Goal: Task Accomplishment & Management: Use online tool/utility

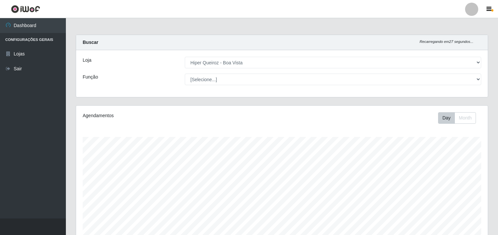
select select "514"
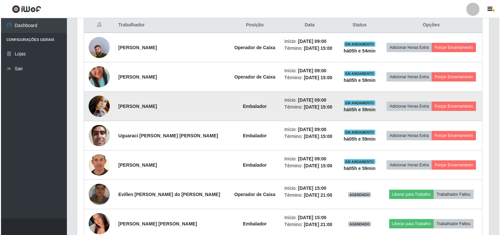
scroll to position [136, 412]
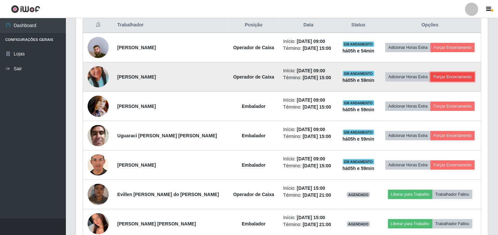
click at [445, 74] on button "Forçar Encerramento" at bounding box center [453, 76] width 44 height 9
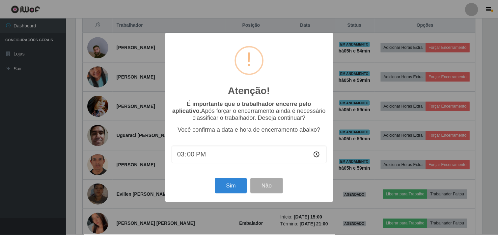
scroll to position [136, 407]
click at [231, 188] on button "Sim" at bounding box center [232, 185] width 32 height 15
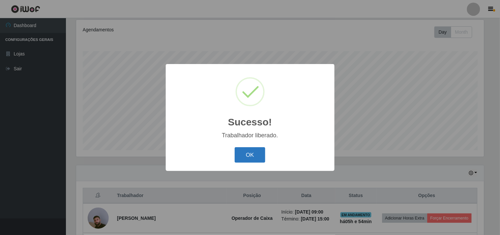
click at [245, 158] on button "OK" at bounding box center [250, 154] width 31 height 15
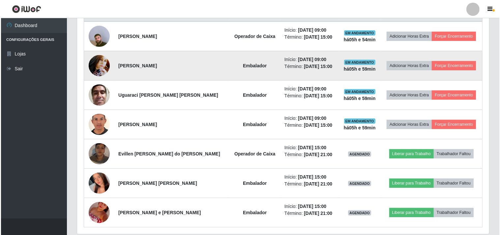
scroll to position [268, 0]
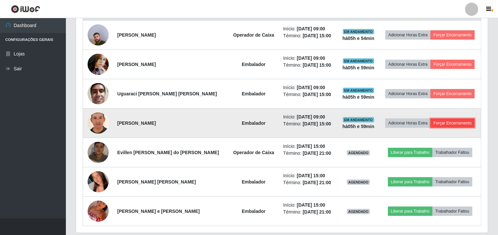
click at [441, 124] on button "Forçar Encerramento" at bounding box center [453, 122] width 44 height 9
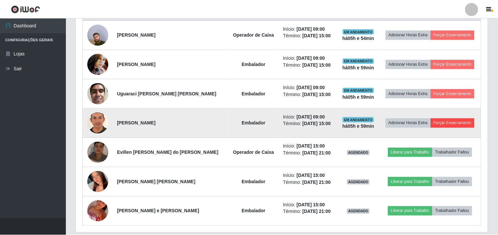
scroll to position [136, 407]
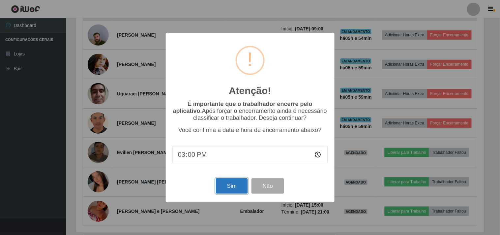
click at [225, 189] on button "Sim" at bounding box center [232, 185] width 32 height 15
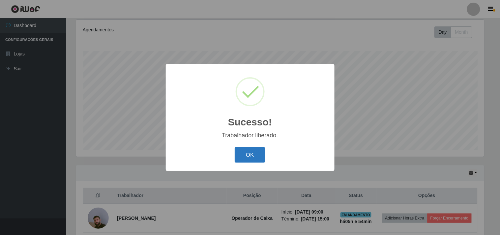
click at [245, 155] on button "OK" at bounding box center [250, 154] width 31 height 15
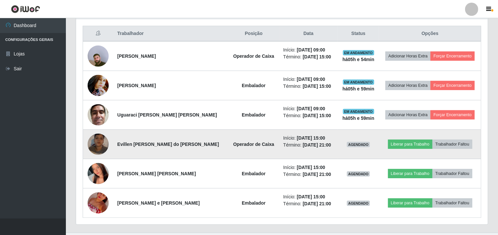
scroll to position [262, 0]
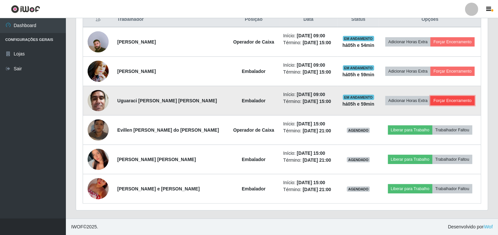
click at [440, 102] on button "Forçar Encerramento" at bounding box center [453, 100] width 44 height 9
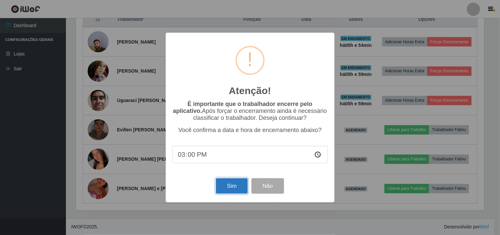
click at [233, 192] on button "Sim" at bounding box center [232, 185] width 32 height 15
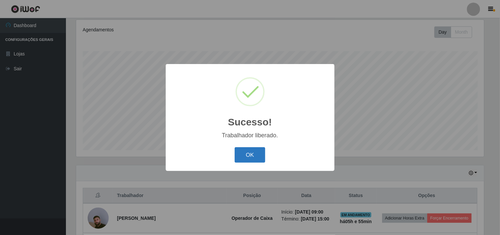
click at [242, 156] on button "OK" at bounding box center [250, 154] width 31 height 15
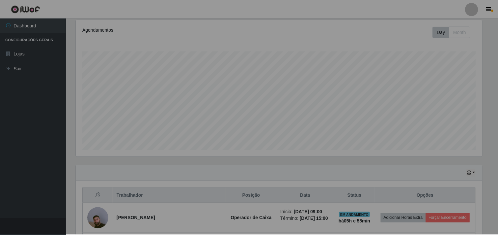
scroll to position [0, 0]
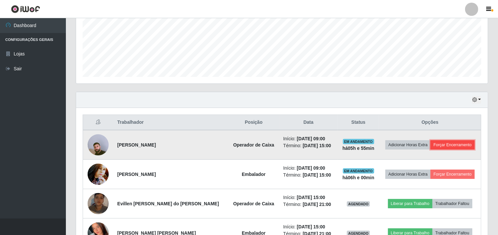
click at [439, 145] on button "Forçar Encerramento" at bounding box center [453, 144] width 44 height 9
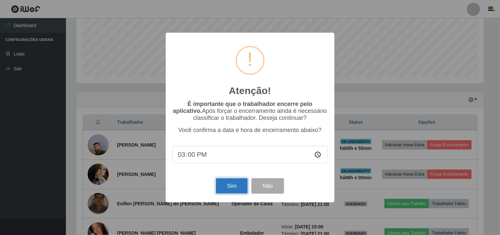
click at [240, 186] on button "Sim" at bounding box center [232, 185] width 32 height 15
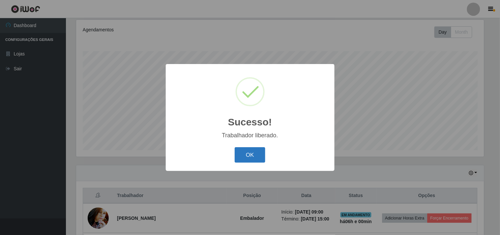
click at [251, 160] on button "OK" at bounding box center [250, 154] width 31 height 15
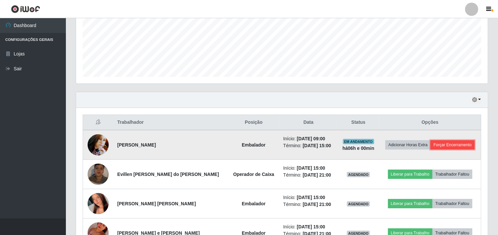
click at [456, 147] on button "Forçar Encerramento" at bounding box center [453, 144] width 44 height 9
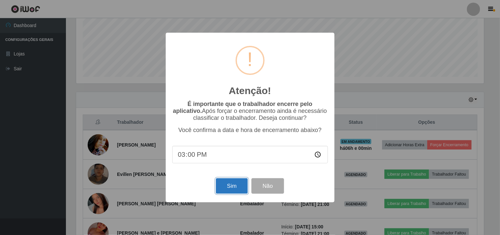
click at [235, 186] on button "Sim" at bounding box center [232, 185] width 32 height 15
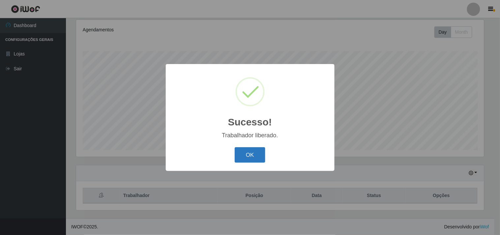
click at [251, 155] on button "OK" at bounding box center [250, 154] width 31 height 15
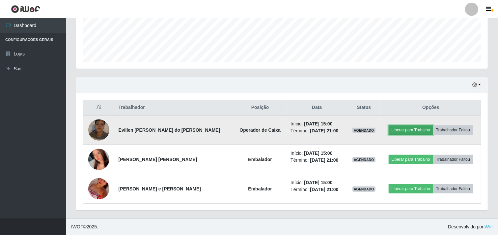
click at [399, 131] on button "Liberar para Trabalho" at bounding box center [411, 129] width 44 height 9
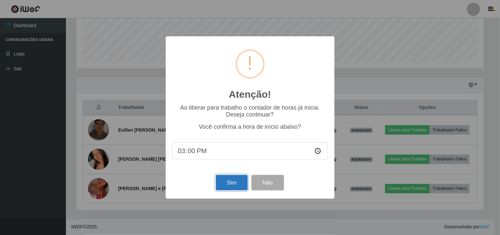
click at [229, 186] on button "Sim" at bounding box center [232, 182] width 32 height 15
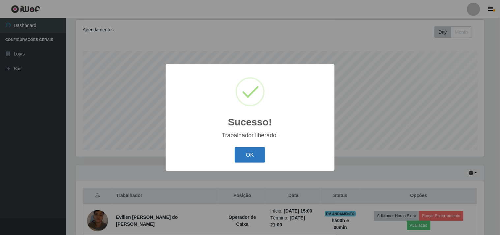
click at [238, 153] on button "OK" at bounding box center [250, 154] width 31 height 15
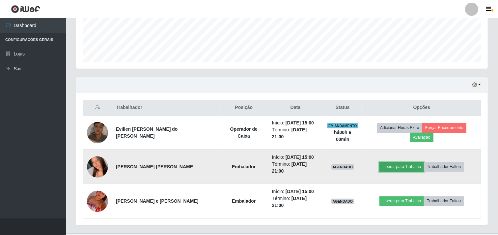
click at [395, 162] on button "Liberar para Trabalho" at bounding box center [401, 166] width 44 height 9
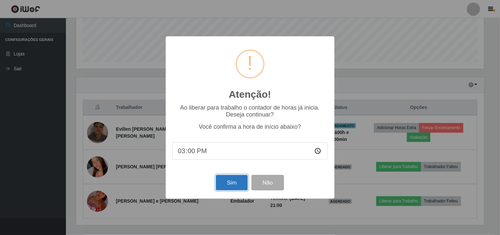
click at [238, 185] on button "Sim" at bounding box center [232, 182] width 32 height 15
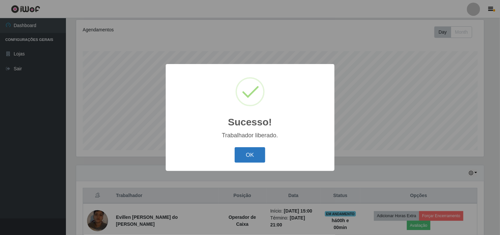
click at [242, 158] on button "OK" at bounding box center [250, 154] width 31 height 15
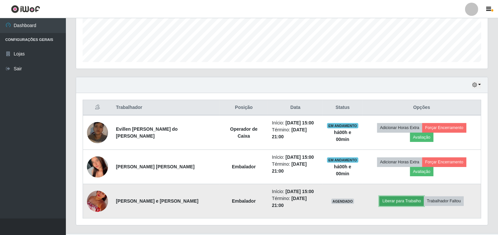
click at [394, 196] on button "Liberar para Trabalho" at bounding box center [401, 200] width 44 height 9
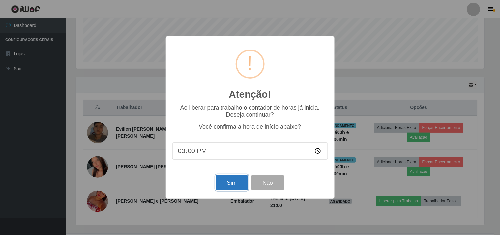
click at [235, 183] on button "Sim" at bounding box center [232, 182] width 32 height 15
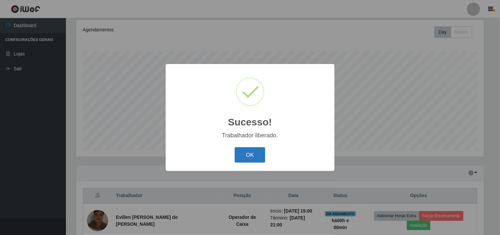
click at [245, 156] on button "OK" at bounding box center [250, 154] width 31 height 15
